Goal: Task Accomplishment & Management: Complete application form

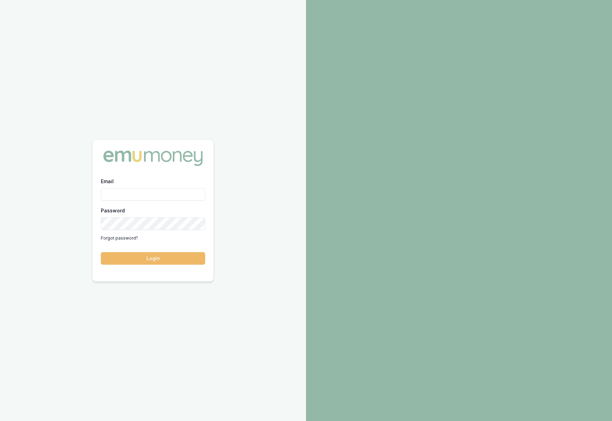
type input "krish.babu@emumoney.com.au"
click at [181, 261] on button "Login" at bounding box center [153, 258] width 104 height 13
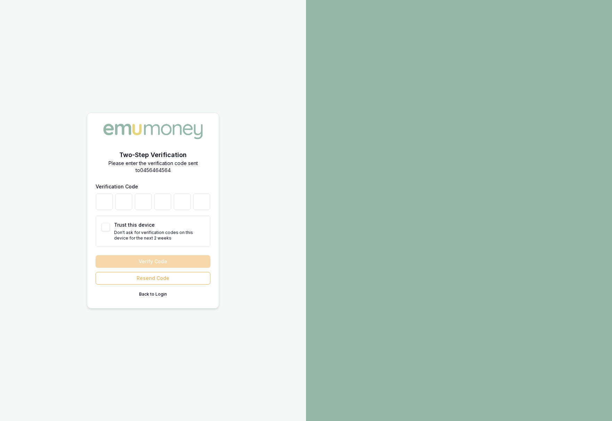
click at [105, 227] on button "Trust this device" at bounding box center [106, 227] width 8 height 8
checkbox input "true"
click at [103, 200] on input "number" at bounding box center [104, 201] width 17 height 17
type input "1"
type input "6"
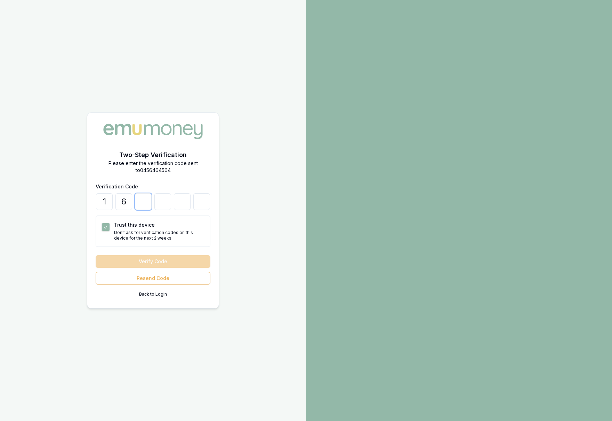
type input "5"
type input "8"
type input "7"
click at [150, 258] on button "Verify Code" at bounding box center [153, 261] width 115 height 13
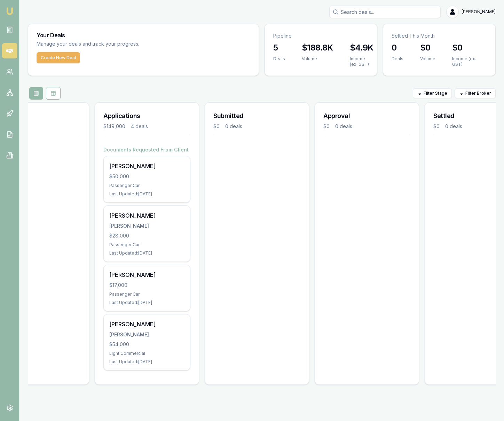
scroll to position [0, 77]
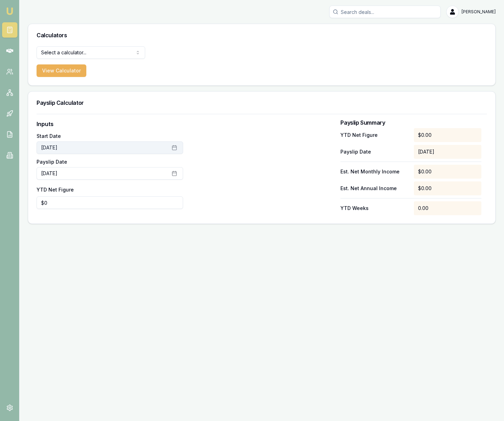
click at [171, 149] on icon "button" at bounding box center [174, 148] width 6 height 6
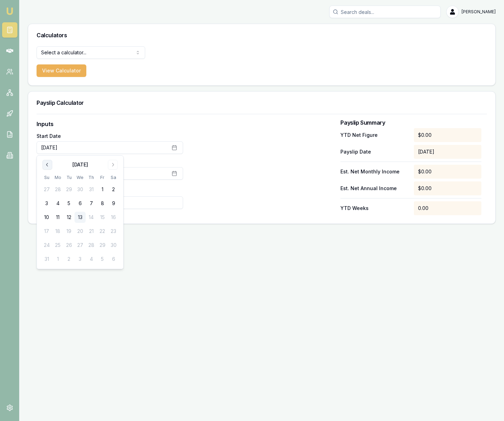
click at [47, 165] on icon "Go to previous month" at bounding box center [48, 165] width 6 height 6
click at [49, 188] on button "1" at bounding box center [46, 189] width 11 height 11
click at [239, 141] on div at bounding box center [262, 167] width 146 height 95
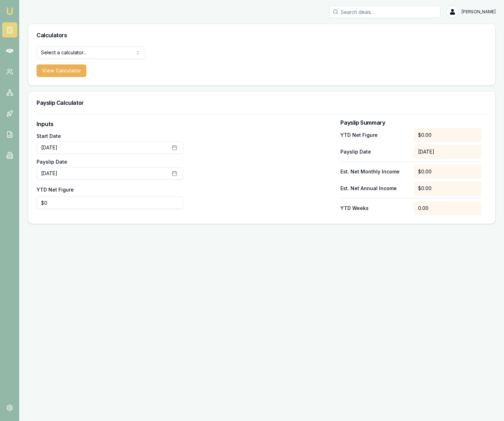
click at [275, 151] on div at bounding box center [262, 167] width 146 height 95
click at [143, 150] on button "[DATE]" at bounding box center [110, 147] width 146 height 13
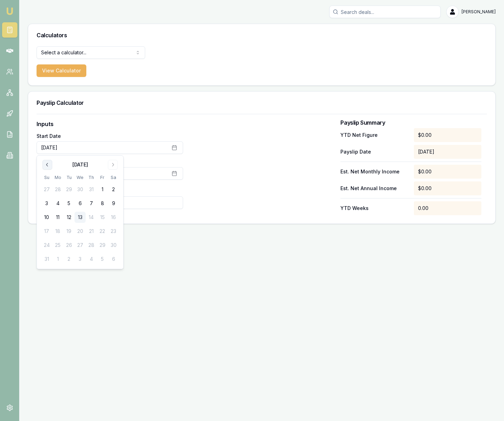
click at [47, 167] on icon "Go to previous month" at bounding box center [48, 165] width 6 height 6
click at [93, 186] on button "1" at bounding box center [91, 189] width 11 height 11
click at [206, 153] on div at bounding box center [262, 167] width 146 height 95
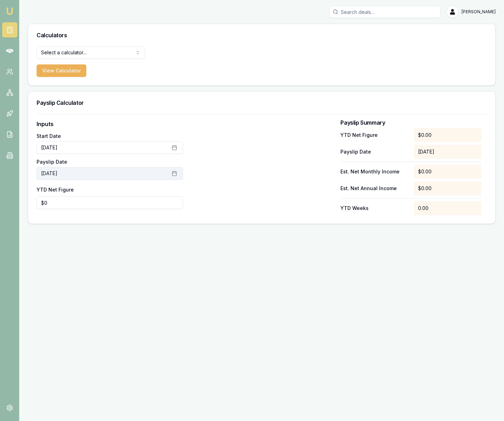
click at [172, 170] on icon "button" at bounding box center [174, 173] width 6 height 6
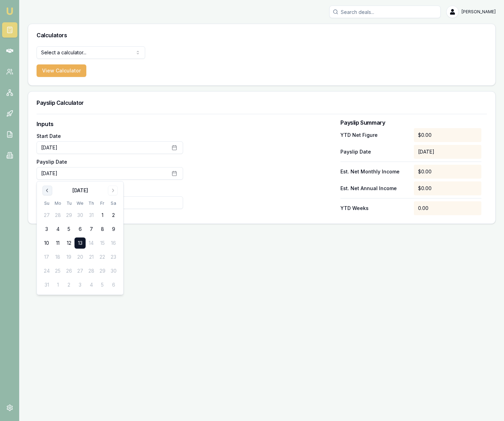
click at [45, 191] on icon "Go to previous month" at bounding box center [48, 190] width 6 height 6
click at [59, 270] on button "30" at bounding box center [57, 270] width 11 height 11
click at [220, 201] on div at bounding box center [262, 167] width 146 height 95
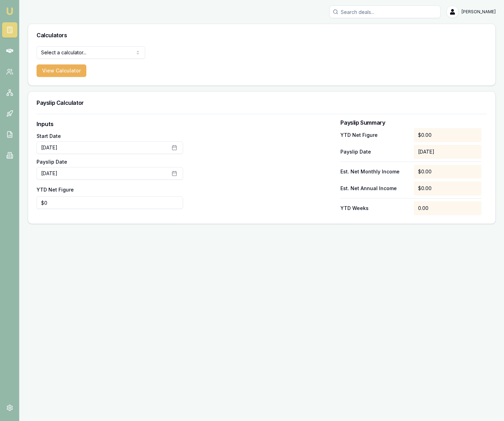
click at [226, 186] on div at bounding box center [262, 167] width 146 height 95
click at [10, 13] on img at bounding box center [10, 11] width 8 height 8
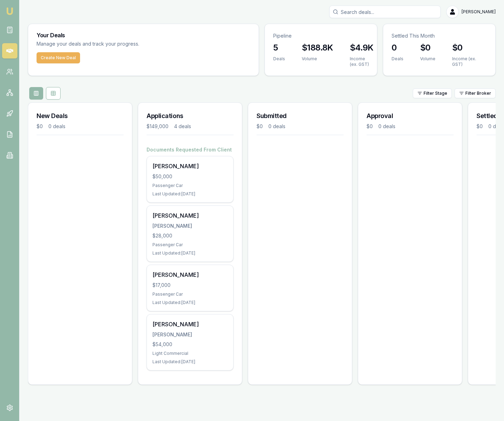
click at [308, 49] on h3 "$188.8K" at bounding box center [317, 47] width 31 height 11
click at [279, 37] on p "Pipeline" at bounding box center [320, 35] width 95 height 7
click at [351, 47] on h3 "$4.9K" at bounding box center [362, 47] width 24 height 11
click at [323, 72] on div "$188.8K Volume" at bounding box center [317, 58] width 48 height 33
click at [439, 62] on div "$0 Volume" at bounding box center [427, 56] width 32 height 28
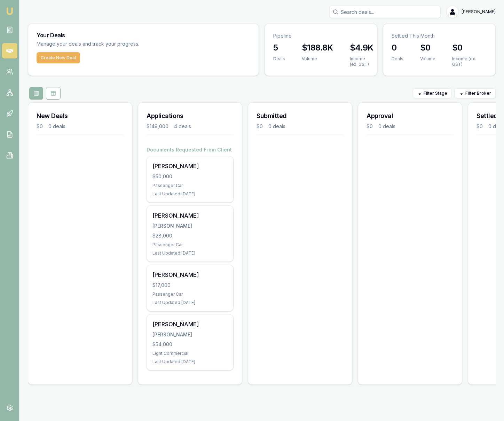
click at [439, 62] on div "$0 Volume" at bounding box center [427, 56] width 32 height 28
click at [444, 43] on div "$0 Income (ex. GST)" at bounding box center [468, 58] width 51 height 33
click at [51, 96] on icon at bounding box center [53, 93] width 6 height 6
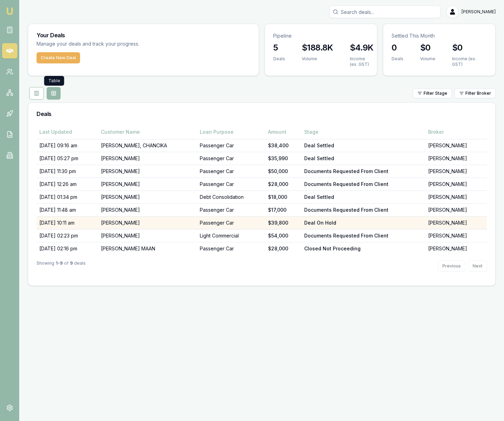
click at [179, 225] on td "[PERSON_NAME]" at bounding box center [147, 222] width 99 height 13
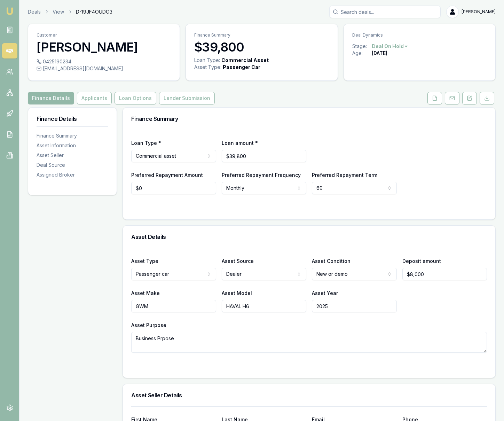
click at [160, 352] on textarea "Business Prpose" at bounding box center [308, 341] width 355 height 21
type textarea "Business Purpose"
click at [219, 369] on form "Asset Type Passenger car Passenger car Electric vehicle Light commercial Other …" at bounding box center [308, 308] width 355 height 121
